Goal: Information Seeking & Learning: Learn about a topic

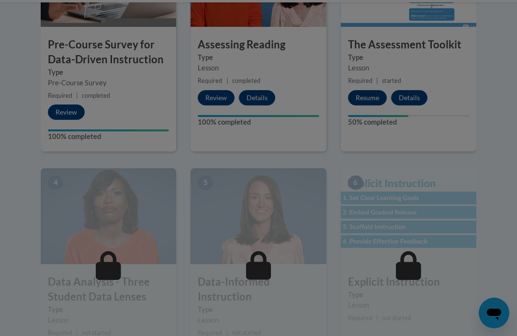
scroll to position [333, 0]
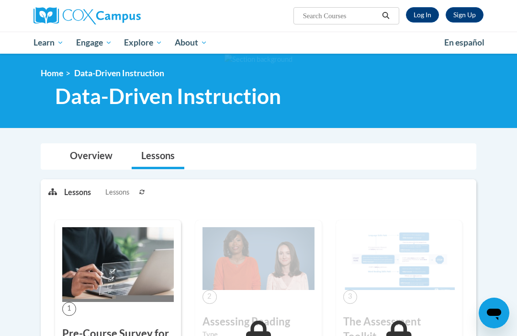
click at [263, 90] on span "Data-Driven Instruction" at bounding box center [168, 95] width 226 height 25
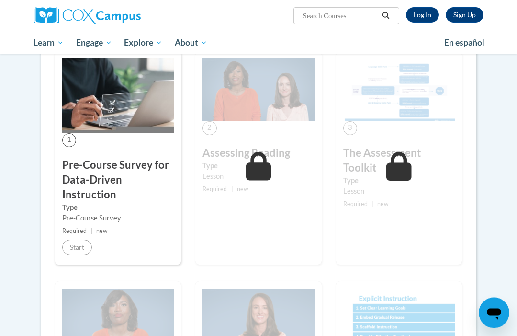
scroll to position [167, 0]
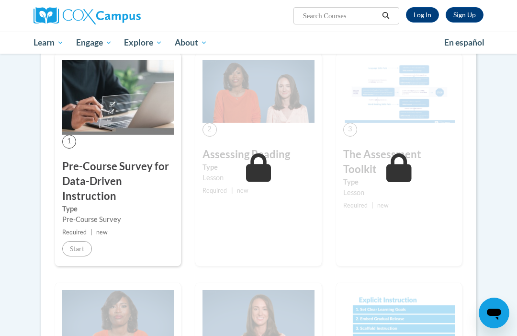
click at [132, 221] on div "Pre-Course Survey" at bounding box center [118, 219] width 112 height 11
click at [159, 232] on small "Required | new" at bounding box center [118, 232] width 112 height 11
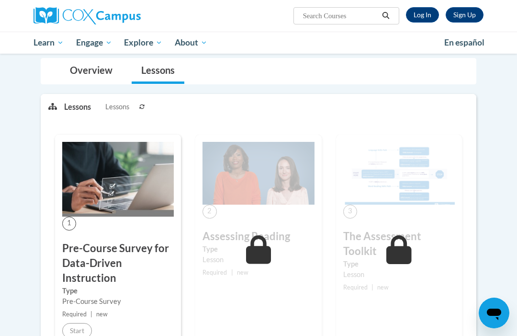
scroll to position [0, 0]
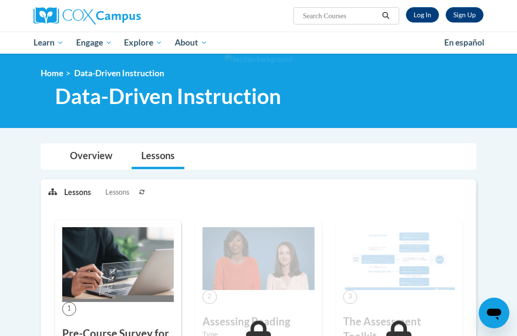
click at [135, 18] on img at bounding box center [87, 15] width 107 height 17
click at [118, 14] on img at bounding box center [87, 15] width 107 height 17
click at [92, 22] on img at bounding box center [87, 15] width 107 height 17
click at [98, 21] on img at bounding box center [87, 15] width 107 height 17
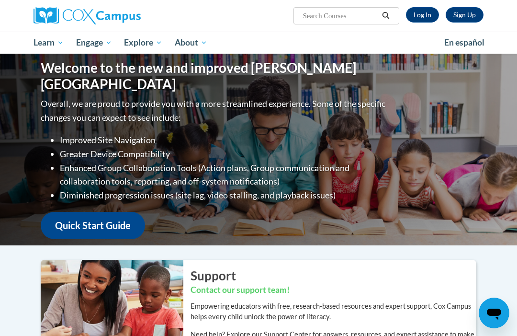
click at [250, 161] on li "Enhanced Group Collaboration Tools (Action plans, Group communication and colla…" at bounding box center [224, 175] width 328 height 28
click at [430, 4] on div "Sign Up Log In Search Search..." at bounding box center [336, 12] width 310 height 24
click at [420, 16] on link "Log In" at bounding box center [422, 14] width 33 height 15
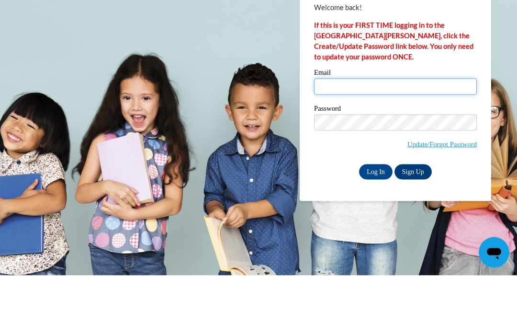
type input "lgreen17@Ivytech.edu"
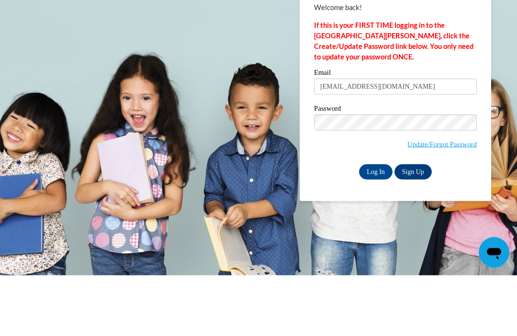
click at [376, 225] on input "Log In" at bounding box center [376, 232] width 34 height 15
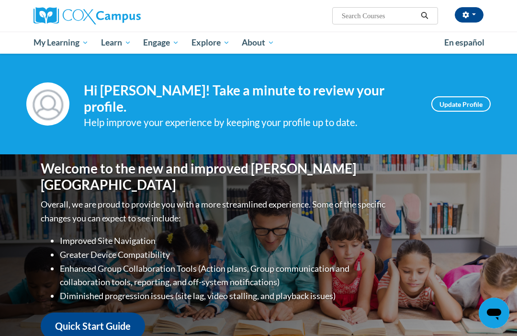
click at [0, 0] on link "My Course Progress" at bounding box center [0, 0] width 0 height 0
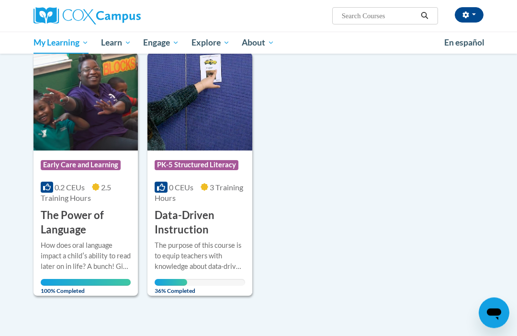
scroll to position [437, 0]
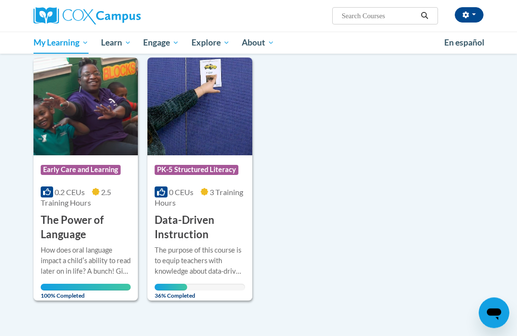
click at [202, 238] on h3 "Data-Driven Instruction" at bounding box center [200, 228] width 90 height 30
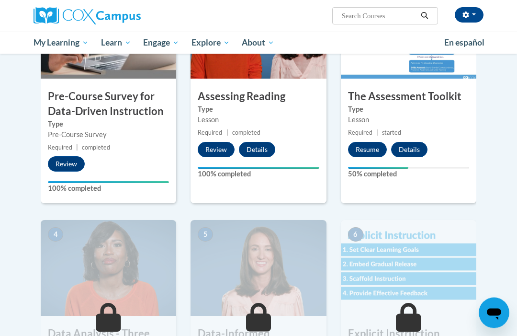
click at [373, 147] on button "Resume" at bounding box center [367, 149] width 39 height 15
